Goal: Task Accomplishment & Management: Complete application form

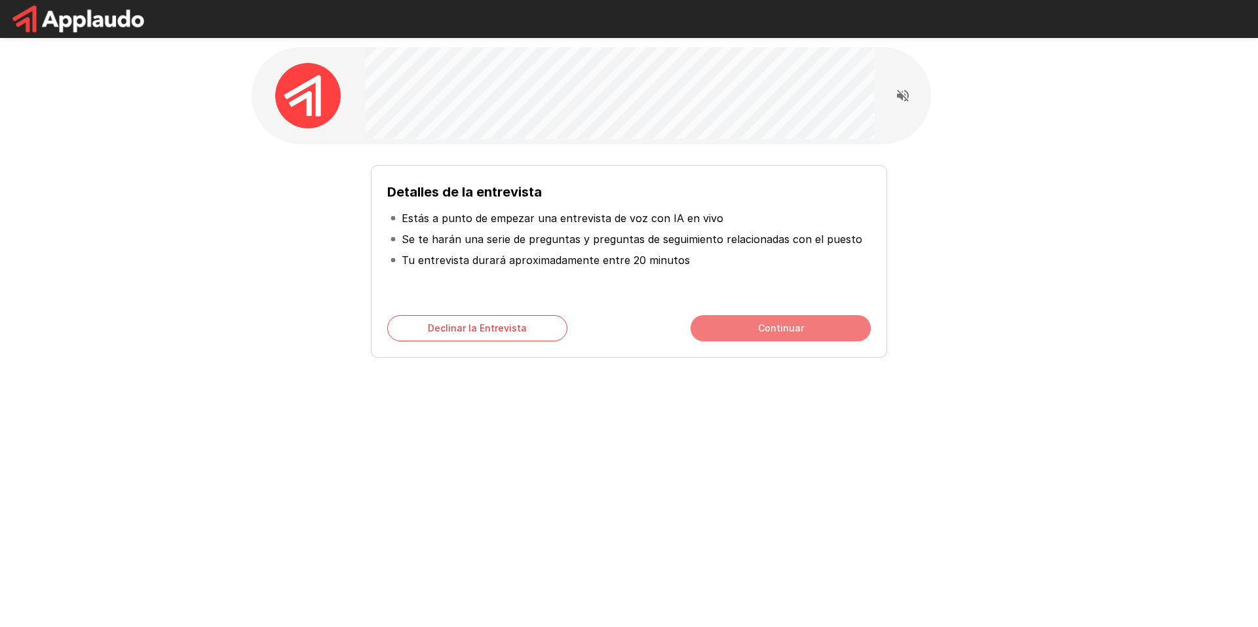
drag, startPoint x: 728, startPoint y: 336, endPoint x: 781, endPoint y: 326, distance: 54.0
click at [781, 326] on button "Continuar" at bounding box center [781, 328] width 180 height 26
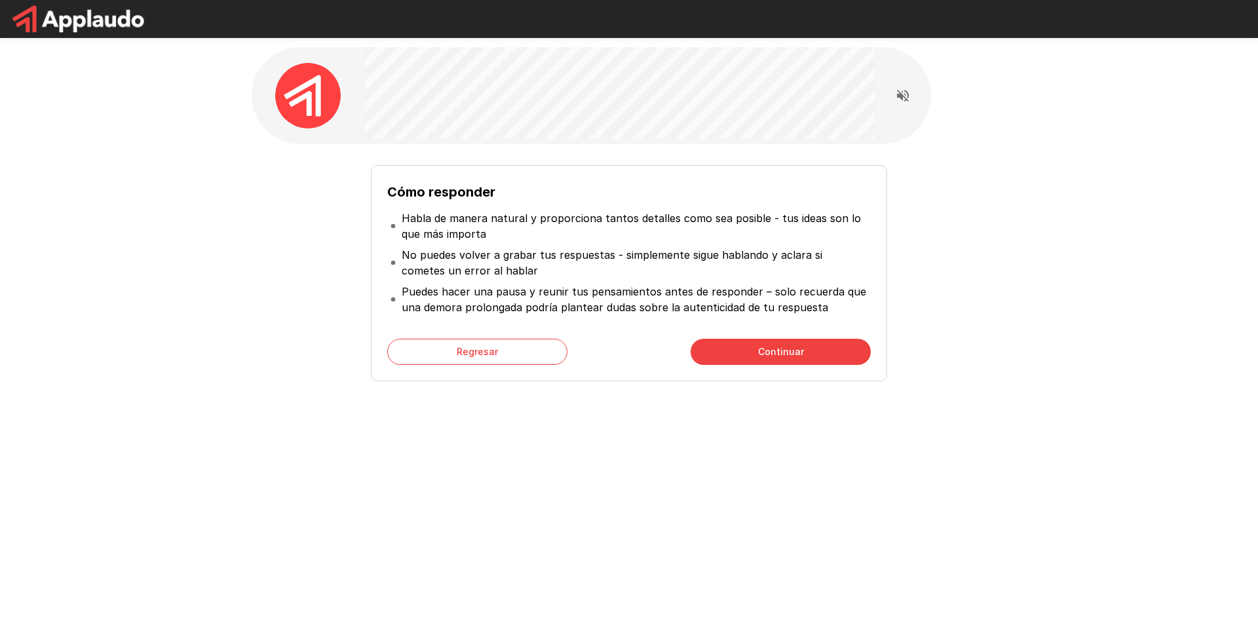
click at [743, 341] on button "Continuar" at bounding box center [781, 352] width 180 height 26
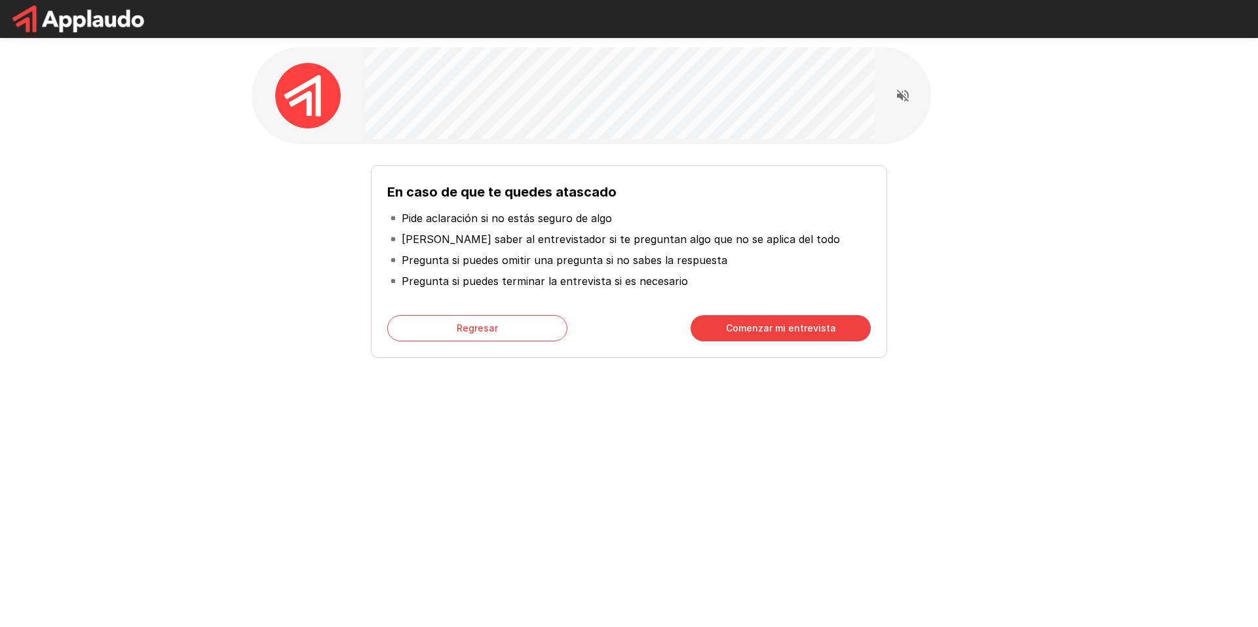
click at [744, 331] on button "Comenzar mi entrevista" at bounding box center [781, 328] width 180 height 26
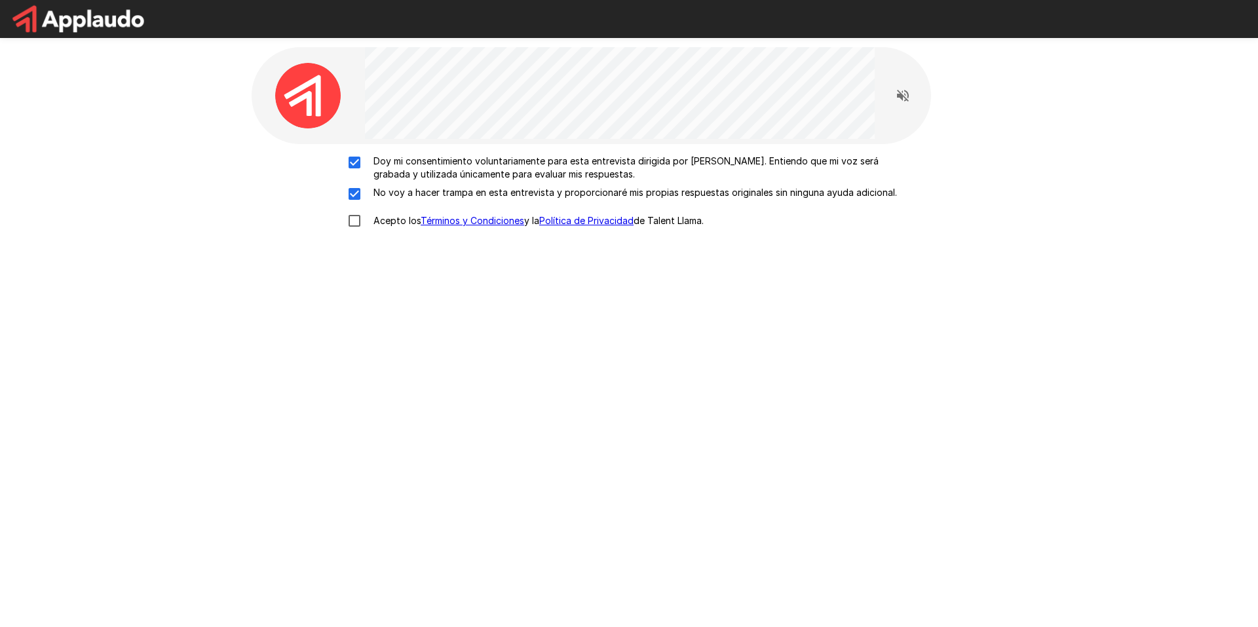
click at [356, 250] on div "Doy mi consentimiento voluntariamente para esta entrevista dirigida por [PERSON…" at bounding box center [629, 316] width 755 height 344
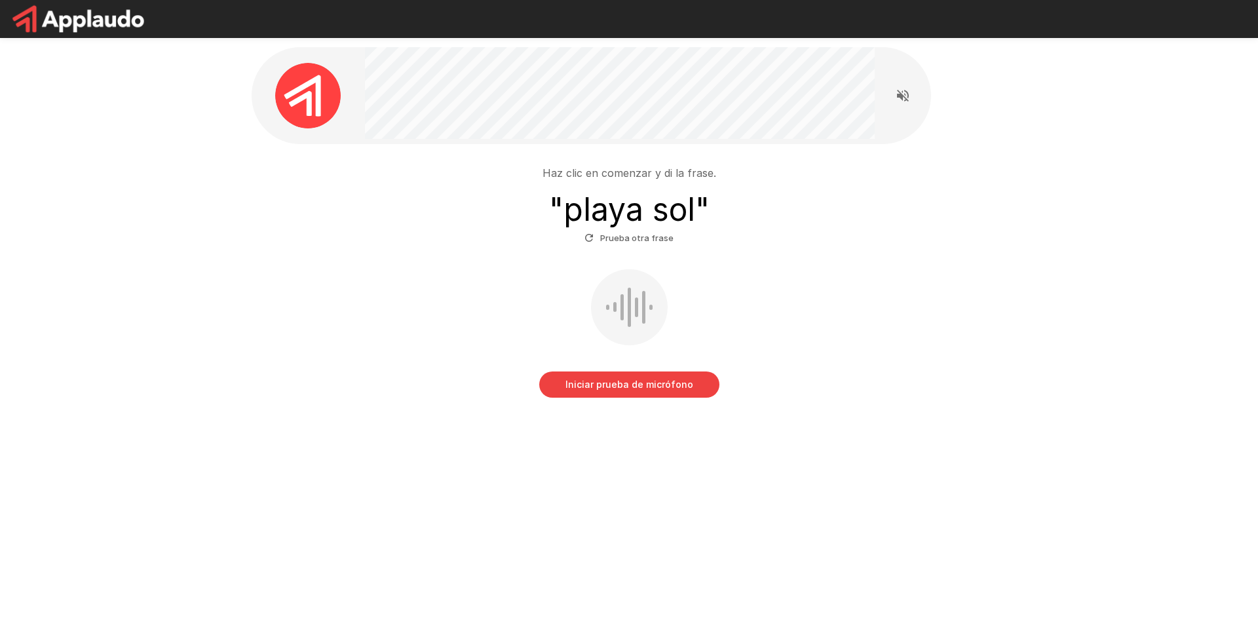
click at [640, 389] on button "Iniciar prueba de micrófono" at bounding box center [629, 385] width 180 height 26
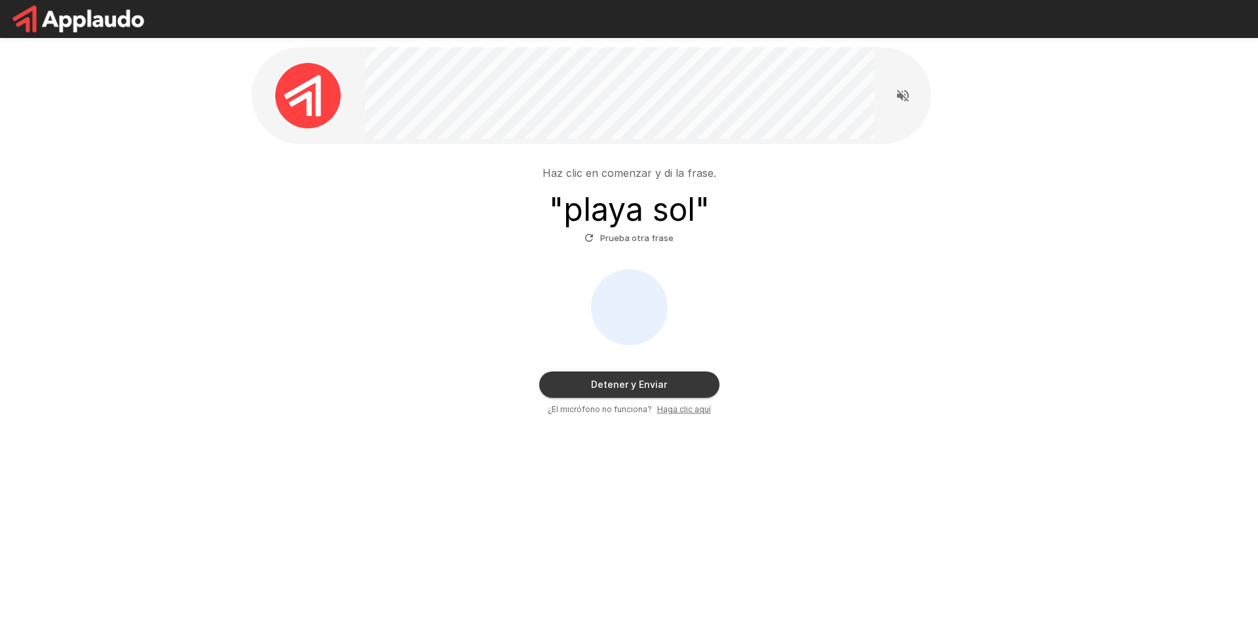
click at [646, 387] on button "Detener y Enviar" at bounding box center [629, 385] width 180 height 26
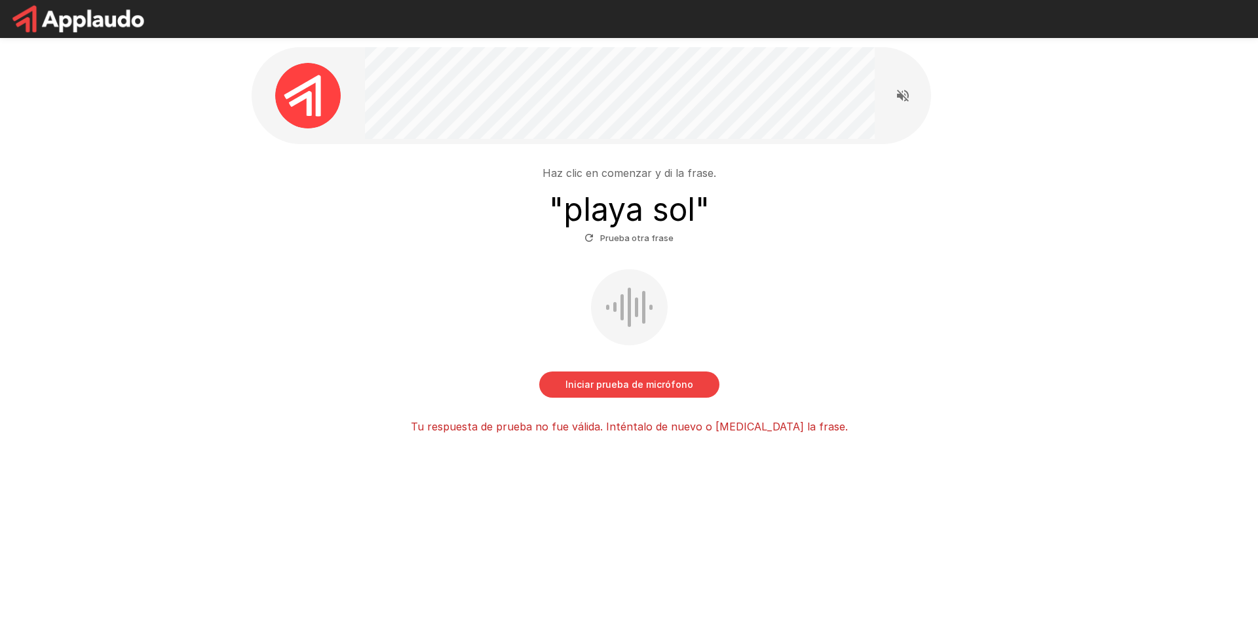
click at [646, 387] on button "Iniciar prueba de micrófono" at bounding box center [629, 385] width 180 height 26
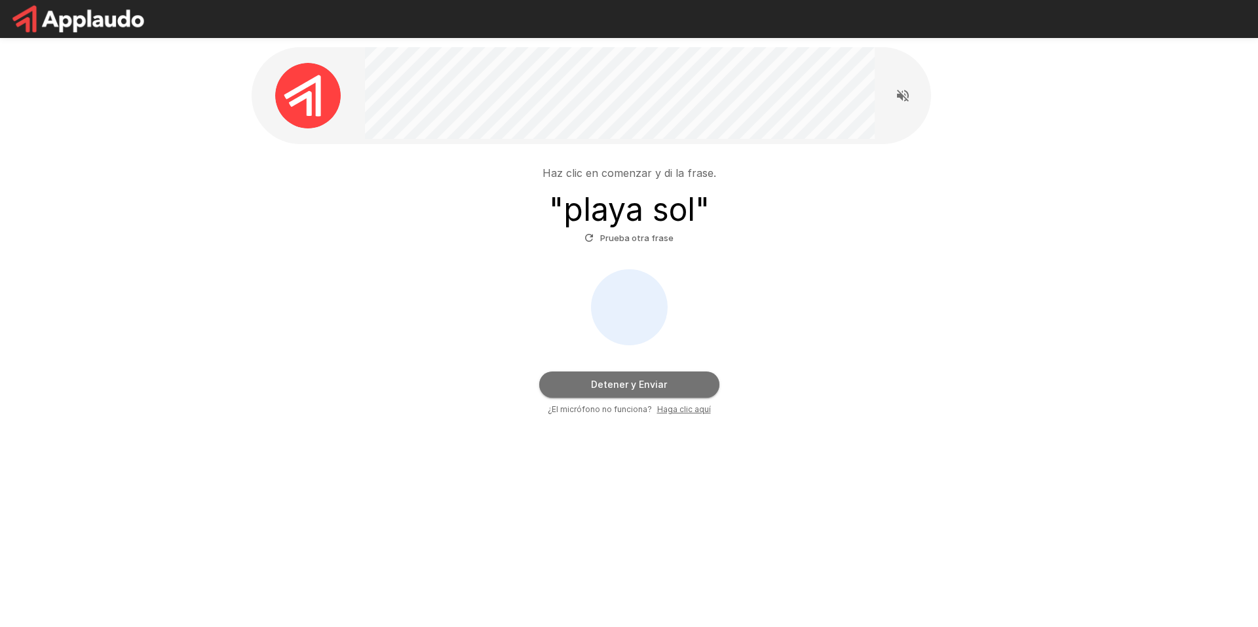
click at [646, 387] on button "Detener y Enviar" at bounding box center [629, 385] width 180 height 26
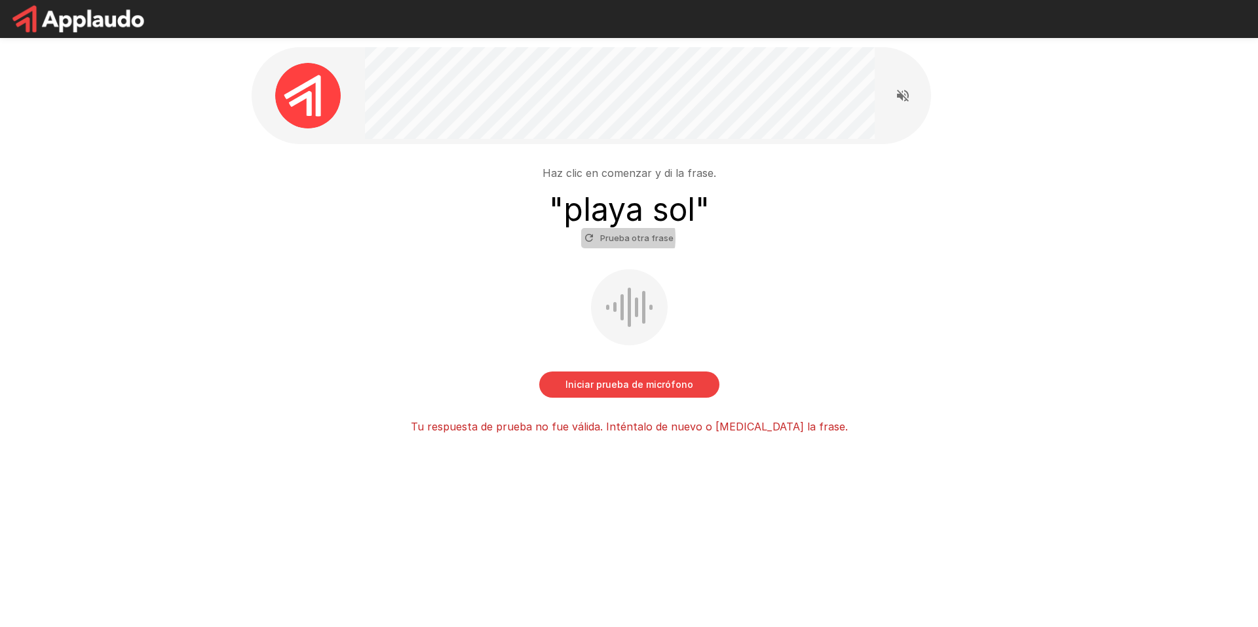
click at [586, 238] on icon "button" at bounding box center [589, 238] width 12 height 12
click at [642, 382] on button "Iniciar prueba de micrófono" at bounding box center [629, 385] width 180 height 26
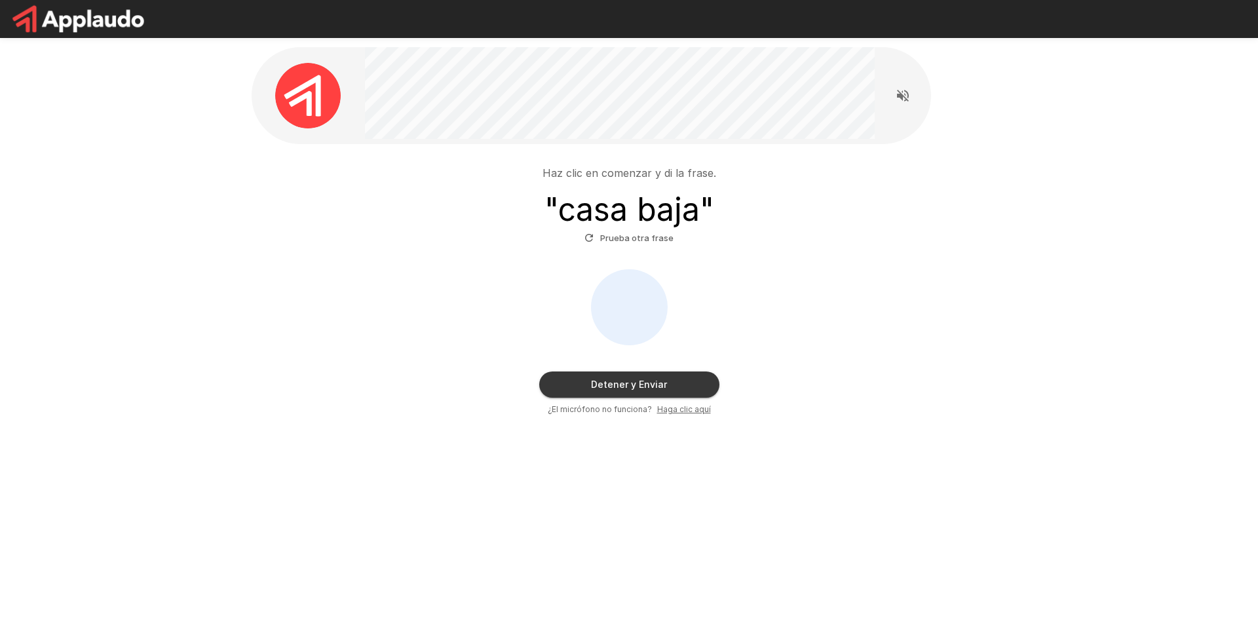
click at [642, 382] on button "Detener y Enviar" at bounding box center [629, 385] width 180 height 26
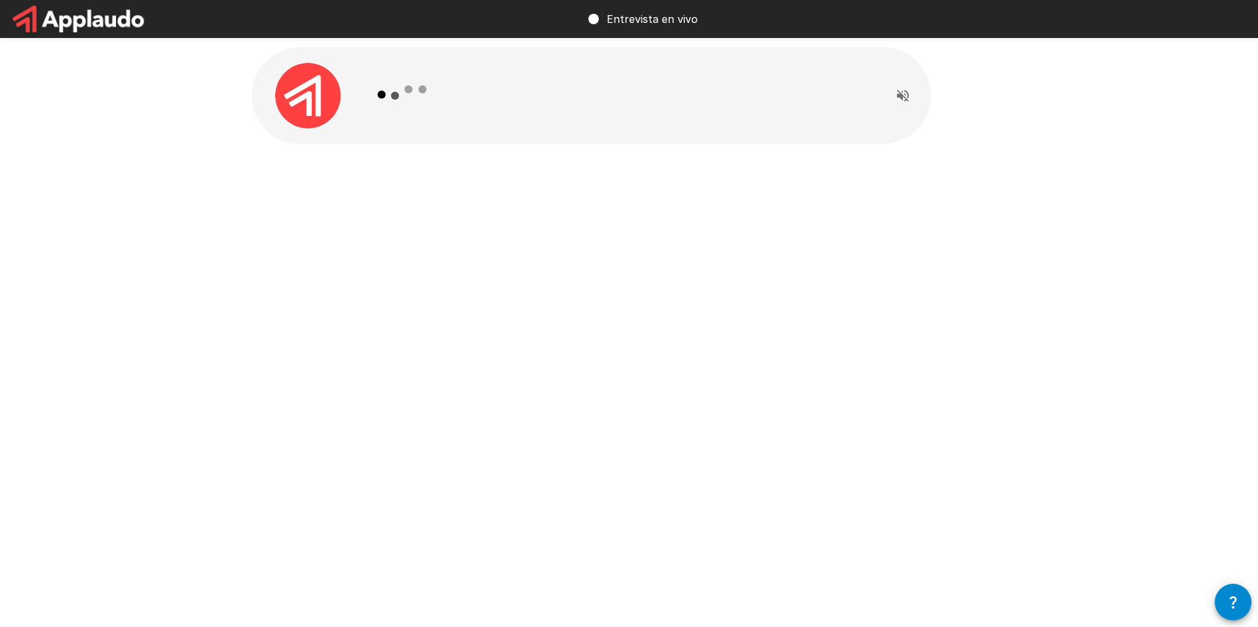
click at [613, 16] on p "Entrevista en vivo" at bounding box center [652, 19] width 91 height 16
drag, startPoint x: 612, startPoint y: 18, endPoint x: 710, endPoint y: 27, distance: 98.7
click at [679, 22] on p "Entrevista en vivo" at bounding box center [652, 19] width 91 height 16
